Goal: Check status: Check status

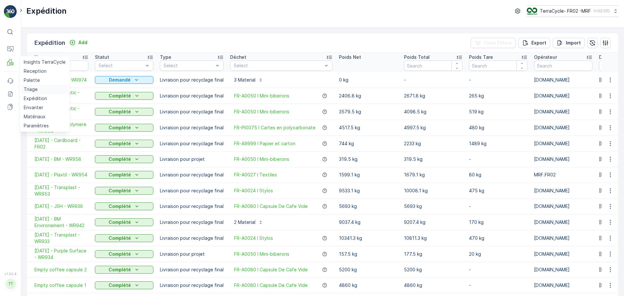
click at [27, 89] on p "Triage" at bounding box center [31, 89] width 14 height 6
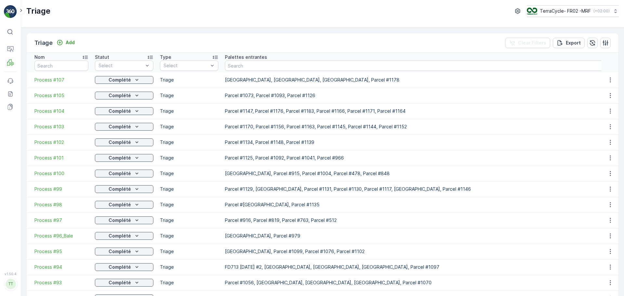
click at [55, 85] on td "Process #107" at bounding box center [59, 80] width 65 height 16
click at [55, 82] on span "Process #107" at bounding box center [61, 80] width 54 height 6
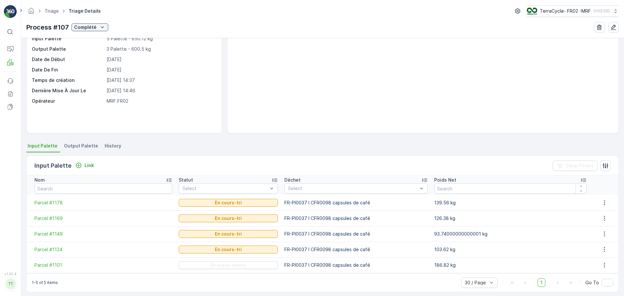
scroll to position [44, 0]
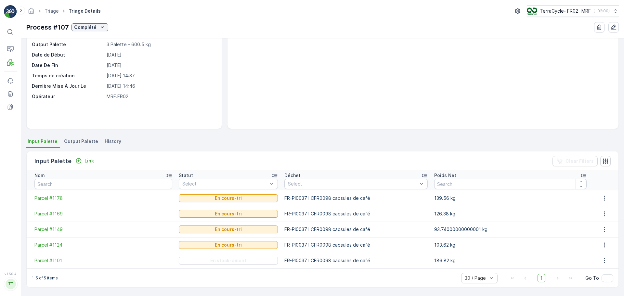
click at [80, 138] on li "Output Palette" at bounding box center [82, 142] width 38 height 11
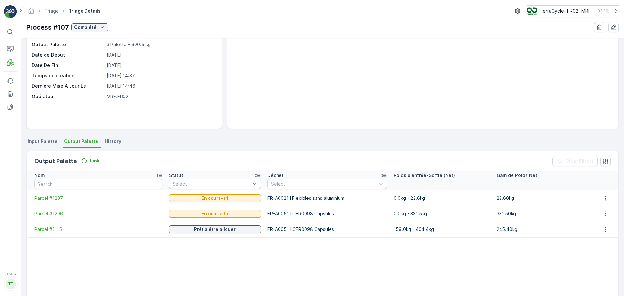
click at [47, 145] on li "Input Palette" at bounding box center [43, 142] width 34 height 11
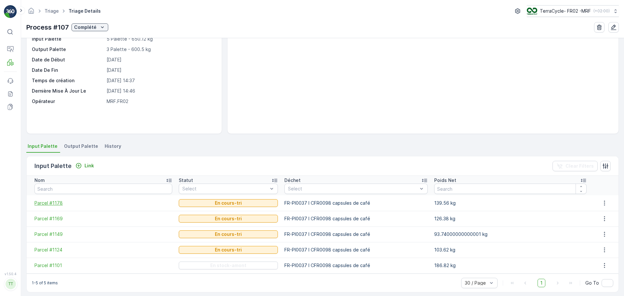
click at [55, 200] on span "Parcel #1178" at bounding box center [103, 203] width 138 height 6
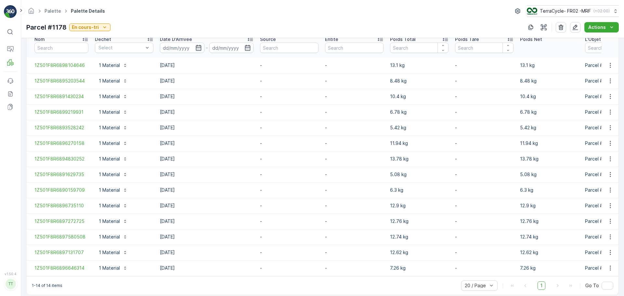
scroll to position [194, 0]
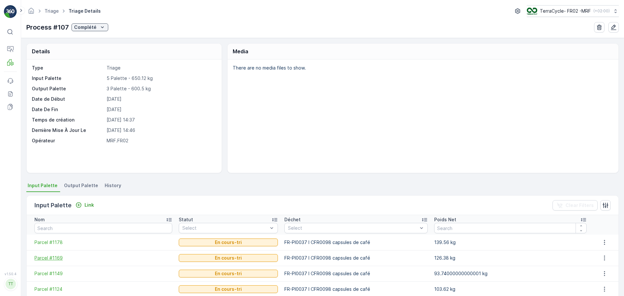
click at [55, 255] on span "Parcel #1169" at bounding box center [103, 258] width 138 height 6
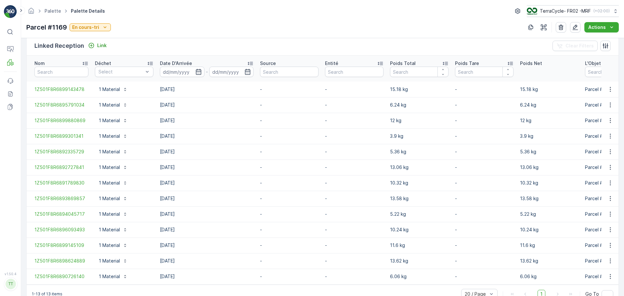
scroll to position [179, 0]
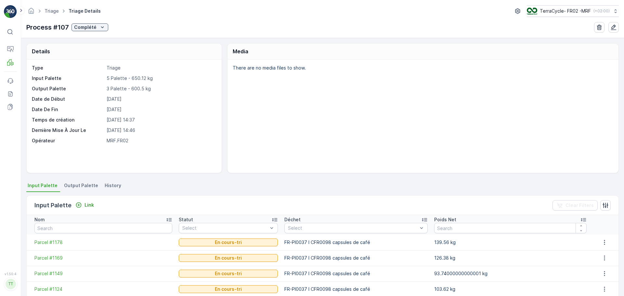
scroll to position [44, 0]
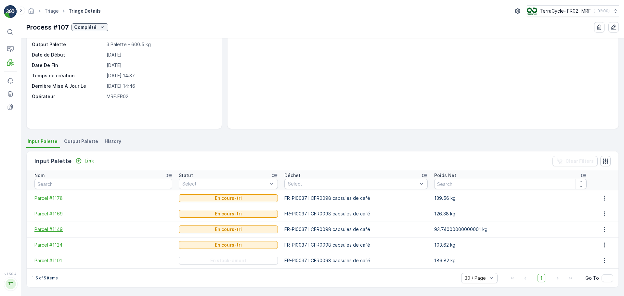
click at [57, 230] on span "Parcel #1149" at bounding box center [103, 229] width 138 height 6
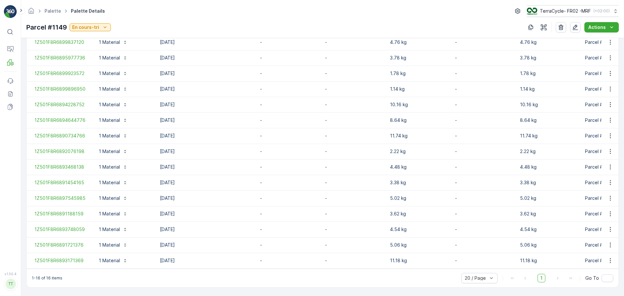
scroll to position [226, 0]
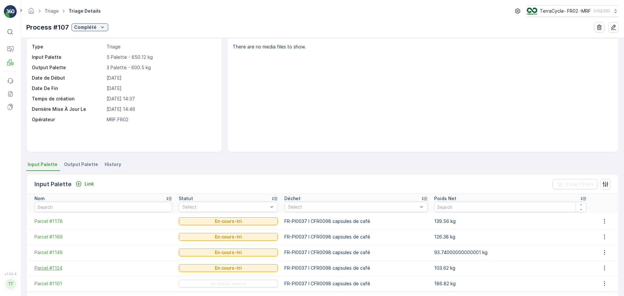
scroll to position [32, 0]
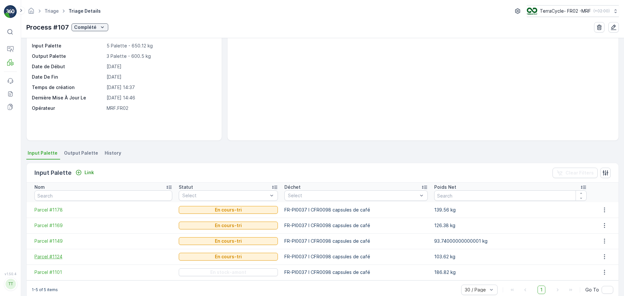
click at [58, 255] on span "Parcel #1124" at bounding box center [103, 256] width 138 height 6
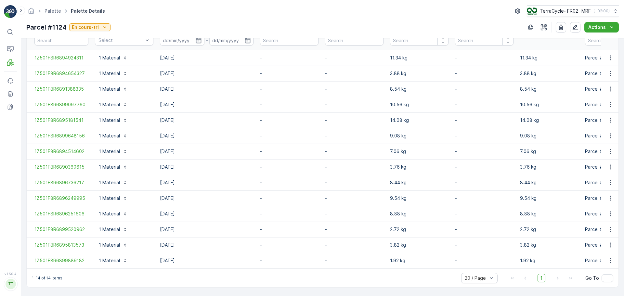
scroll to position [194, 0]
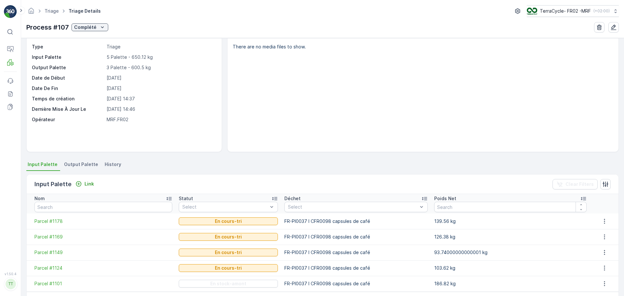
scroll to position [44, 0]
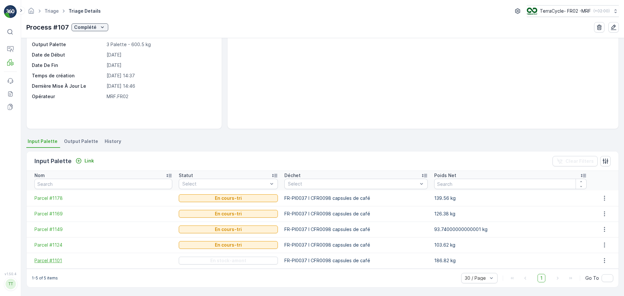
click at [58, 260] on span "Parcel #1101" at bounding box center [103, 260] width 138 height 6
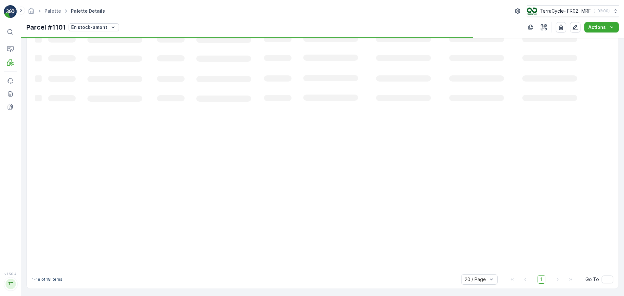
scroll to position [241, 0]
